Goal: Browse casually

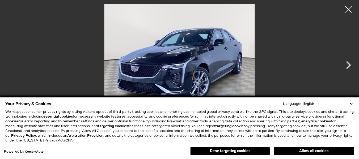
click at [310, 149] on button "Allow all cookies" at bounding box center [314, 151] width 80 height 8
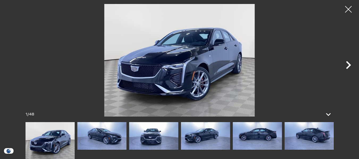
click at [349, 64] on icon "Next" at bounding box center [348, 65] width 5 height 8
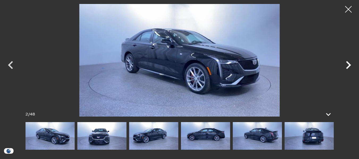
click at [349, 64] on icon "Next" at bounding box center [348, 65] width 5 height 8
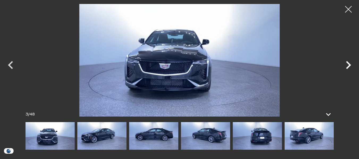
click at [349, 64] on icon "Next" at bounding box center [348, 65] width 5 height 8
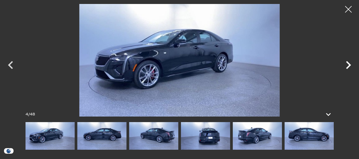
click at [349, 64] on icon "Next" at bounding box center [348, 65] width 5 height 8
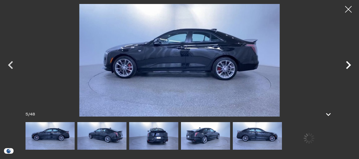
click at [349, 64] on icon "Next" at bounding box center [348, 65] width 5 height 8
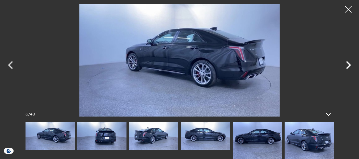
click at [347, 69] on icon "Next" at bounding box center [349, 65] width 16 height 16
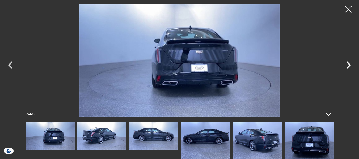
click at [347, 69] on icon "Next" at bounding box center [349, 65] width 16 height 16
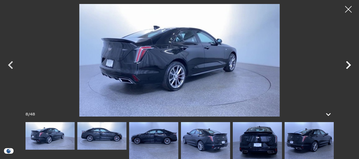
click at [347, 69] on icon "Next" at bounding box center [349, 65] width 16 height 16
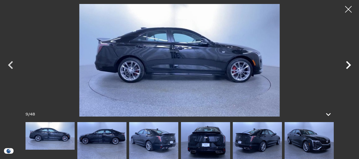
click at [347, 69] on icon "Next" at bounding box center [349, 65] width 16 height 16
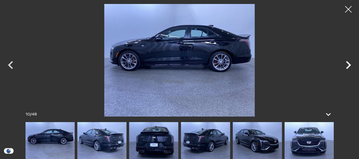
click at [347, 69] on icon "Next" at bounding box center [349, 65] width 16 height 16
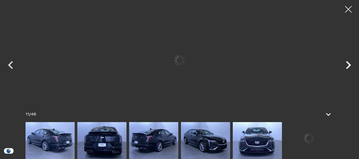
click at [347, 69] on icon "Next" at bounding box center [349, 65] width 16 height 16
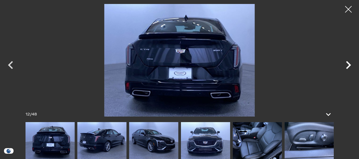
click at [347, 69] on icon "Next" at bounding box center [349, 65] width 16 height 16
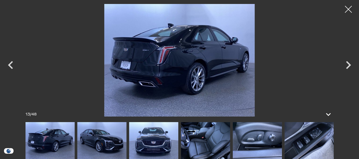
click at [347, 14] on div at bounding box center [349, 9] width 14 height 14
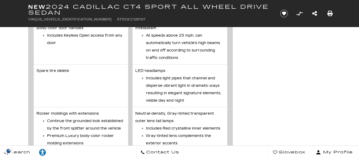
scroll to position [1287, 0]
